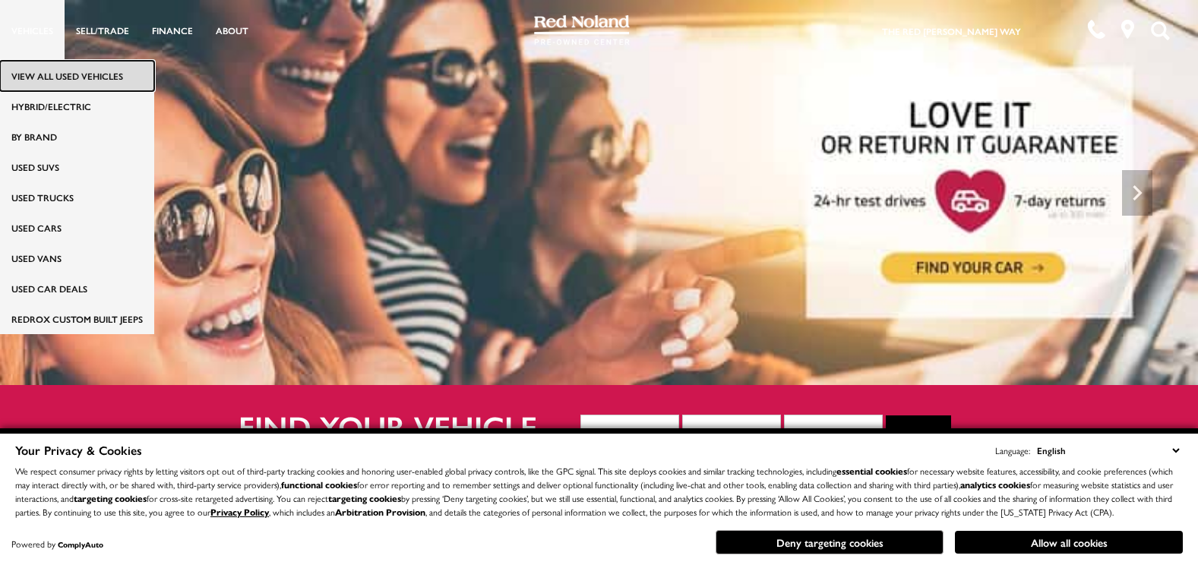
click at [46, 68] on link "View All Used Vehicles" at bounding box center [77, 76] width 154 height 30
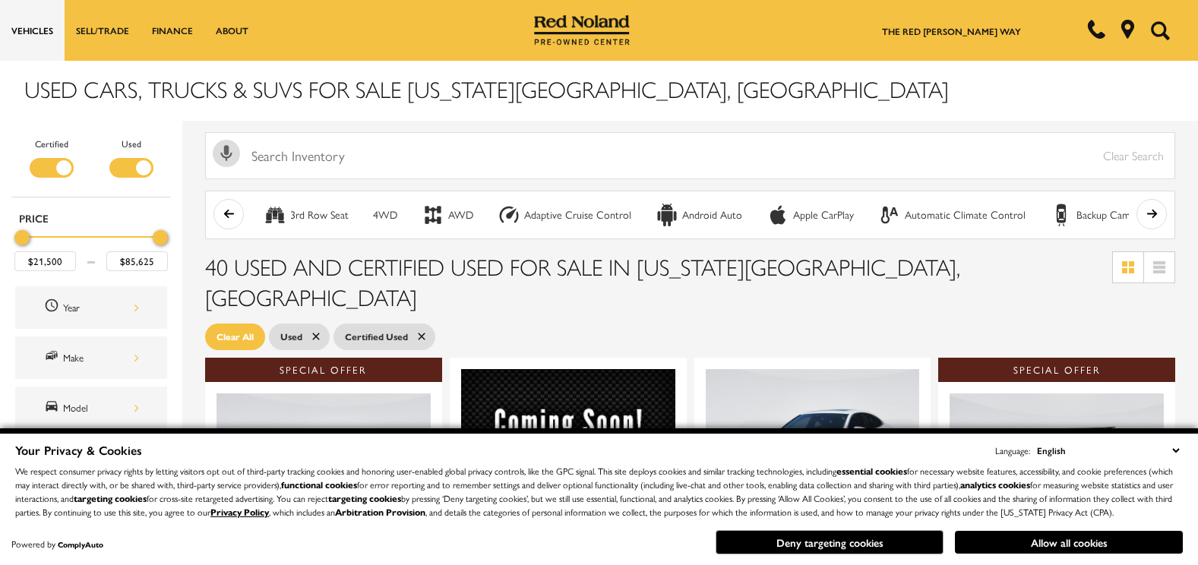
click at [172, 281] on div "Certified Used Type Price $21,500 $85,625 Year Make Model Trim Features Fueltyp…" at bounding box center [91, 514] width 182 height 787
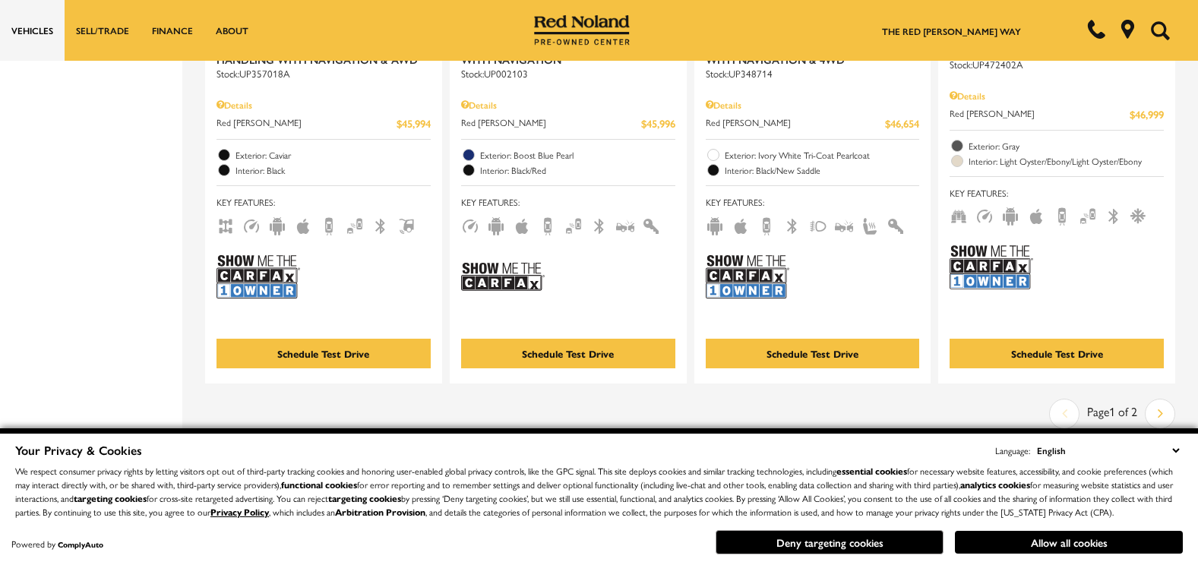
scroll to position [3281, 0]
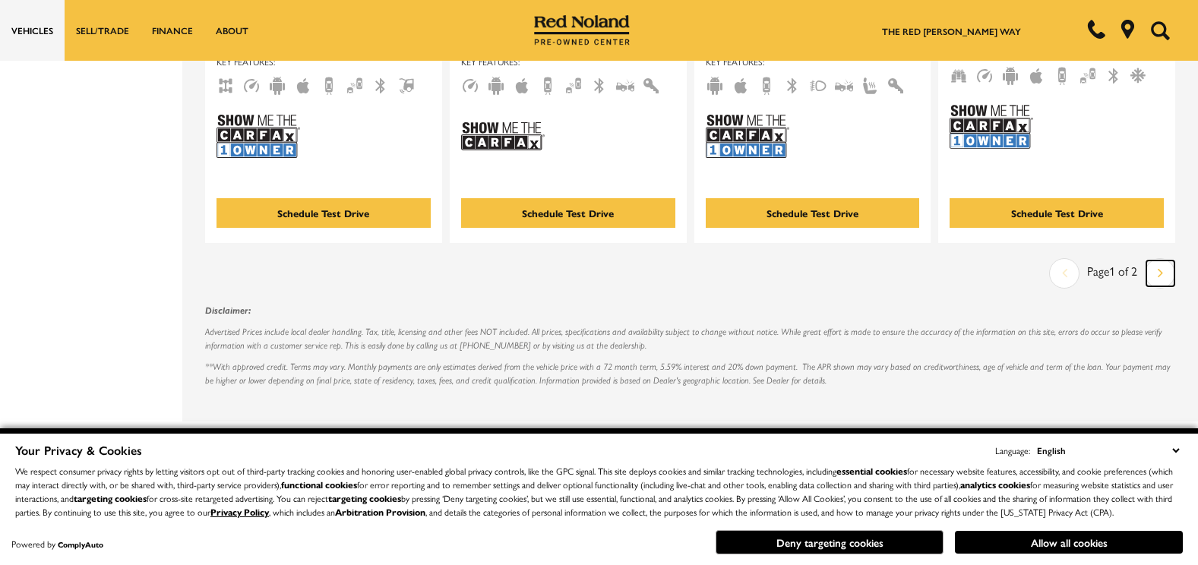
click at [1163, 261] on icon "next page" at bounding box center [1160, 273] width 5 height 24
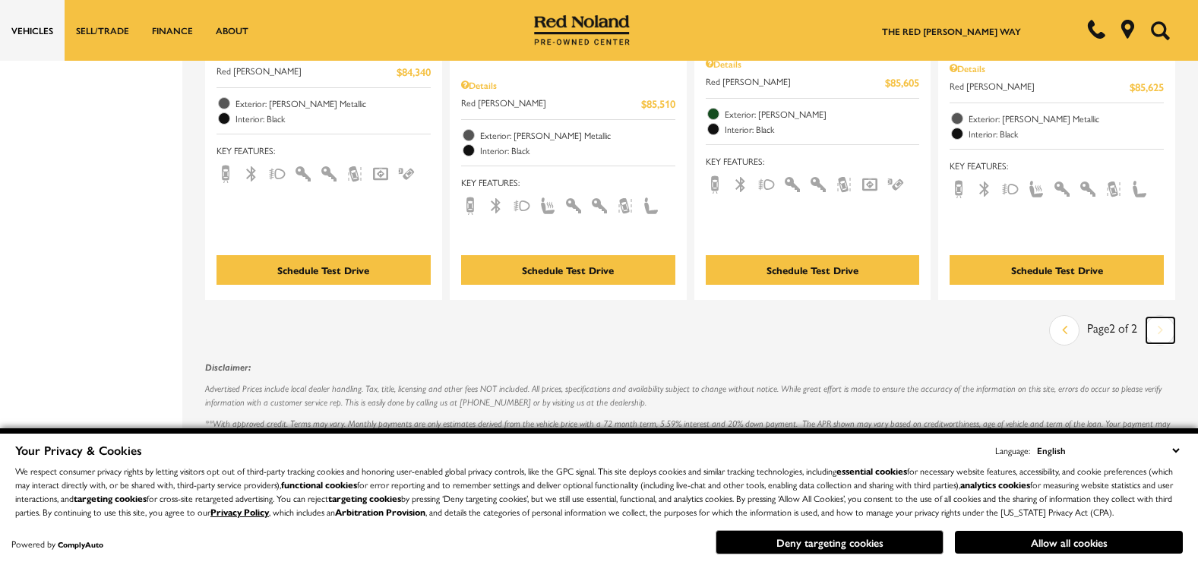
scroll to position [3251, 0]
